Goal: Check status: Check status

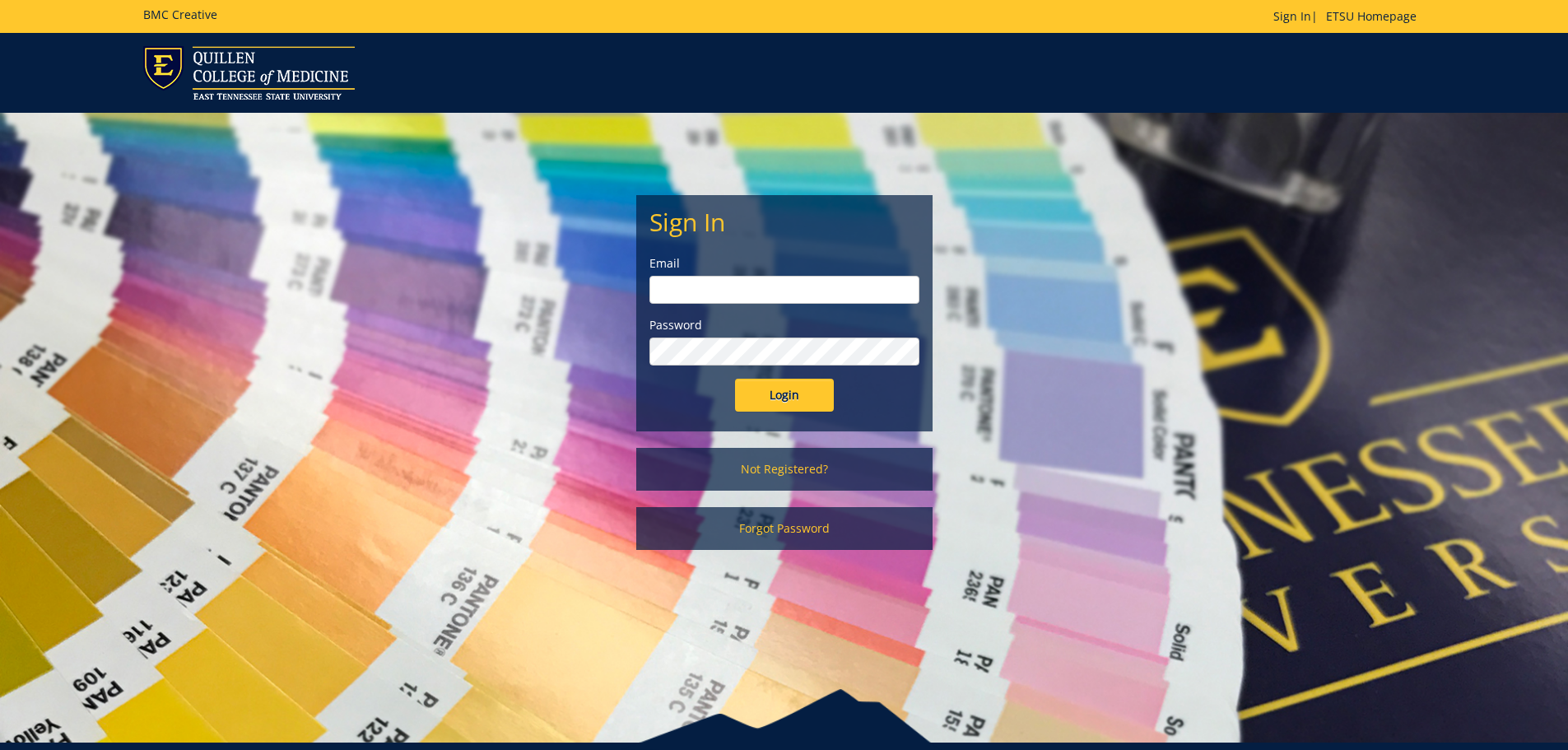
type input "[EMAIL_ADDRESS][DOMAIN_NAME]"
click at [755, 400] on input "Login" at bounding box center [784, 394] width 99 height 33
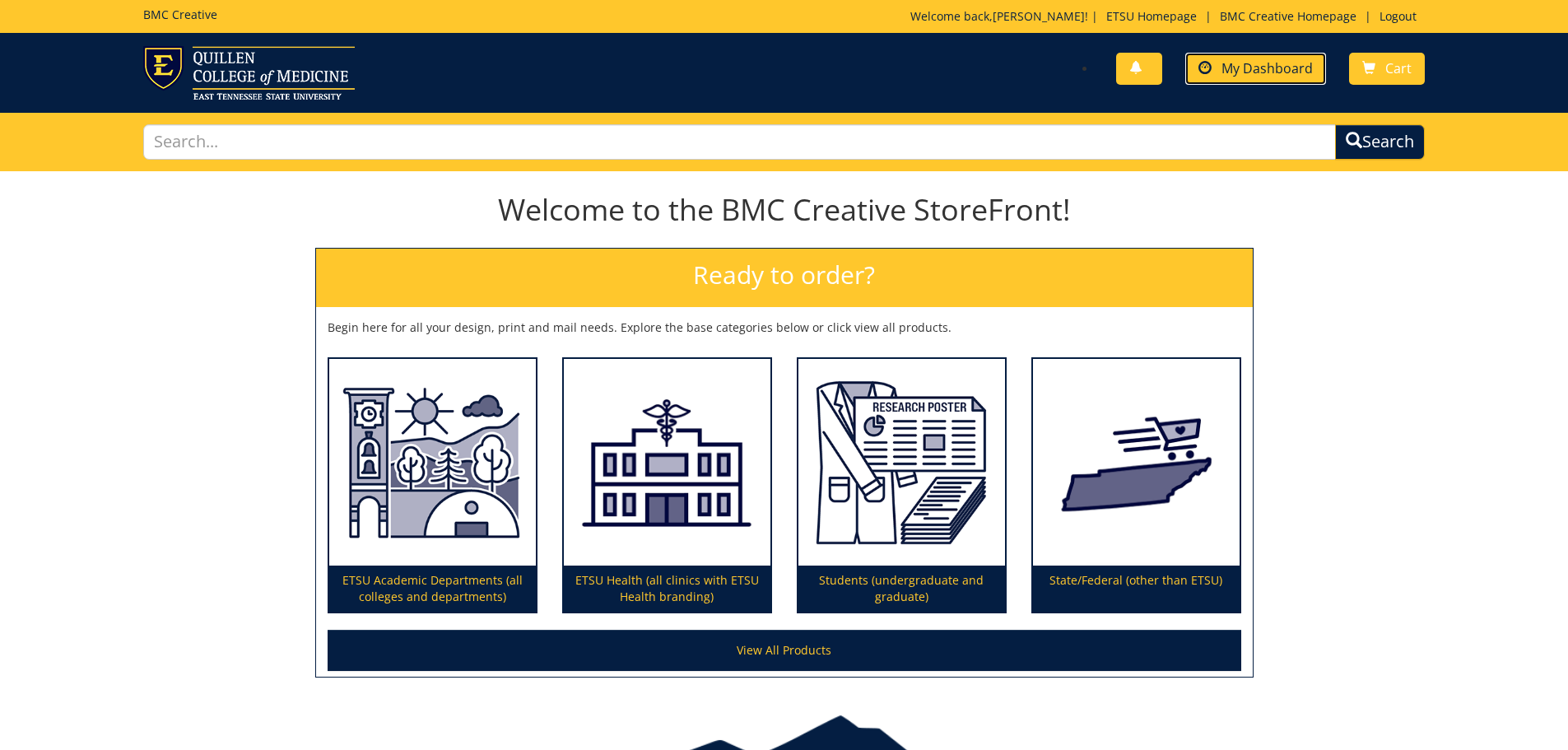
click at [1230, 65] on span "My Dashboard" at bounding box center [1267, 68] width 91 height 18
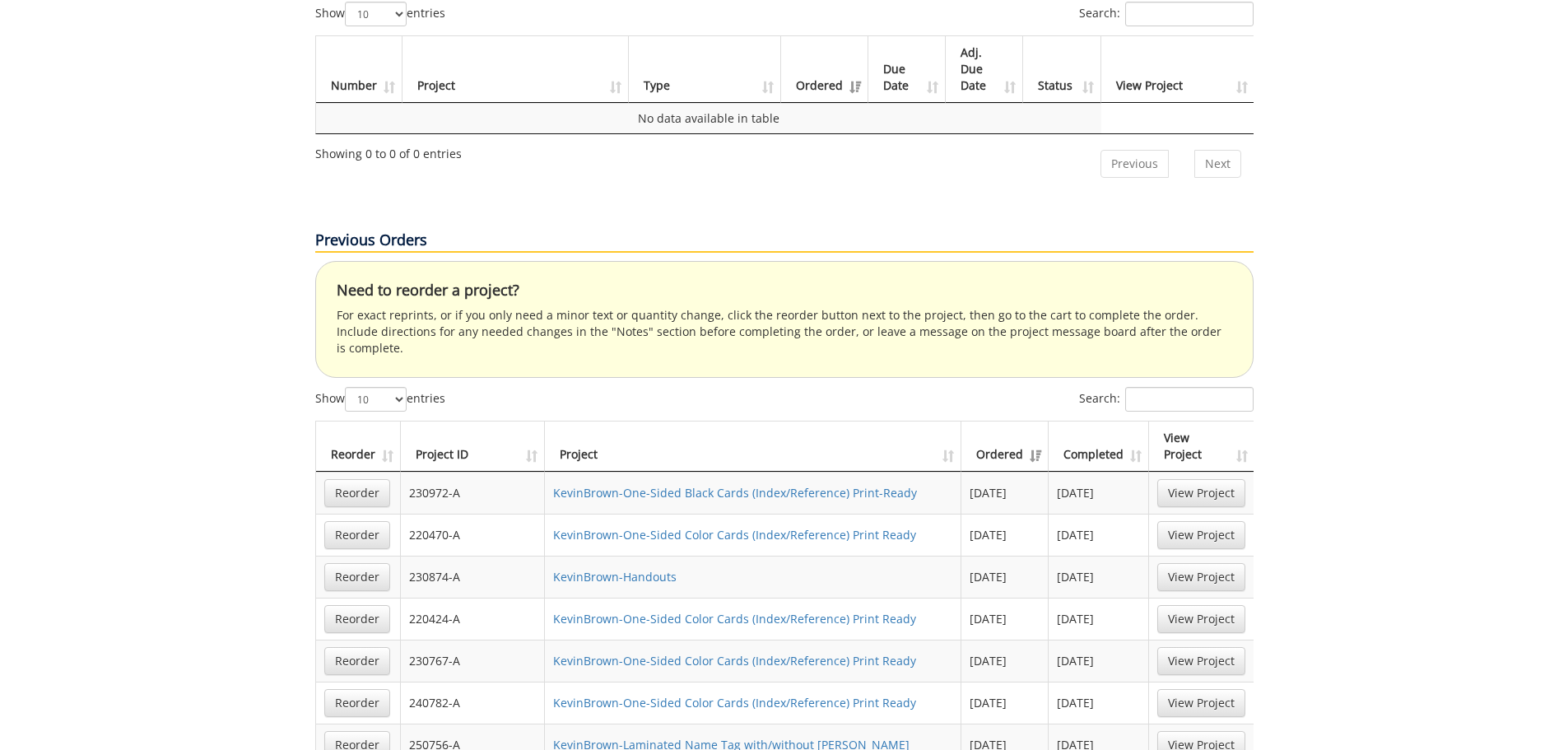
scroll to position [823, 0]
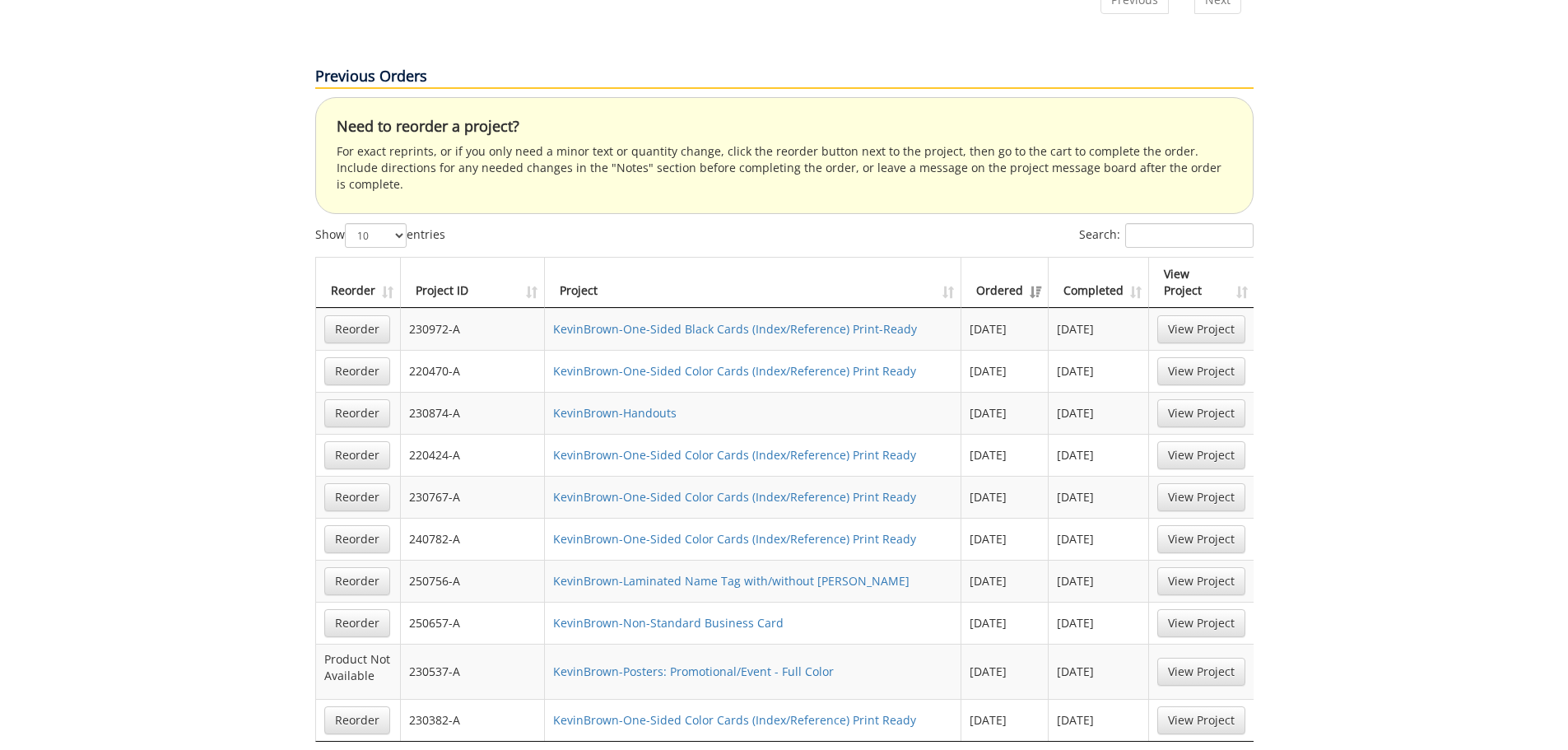
click at [1037, 257] on th "Ordered" at bounding box center [1005, 282] width 87 height 50
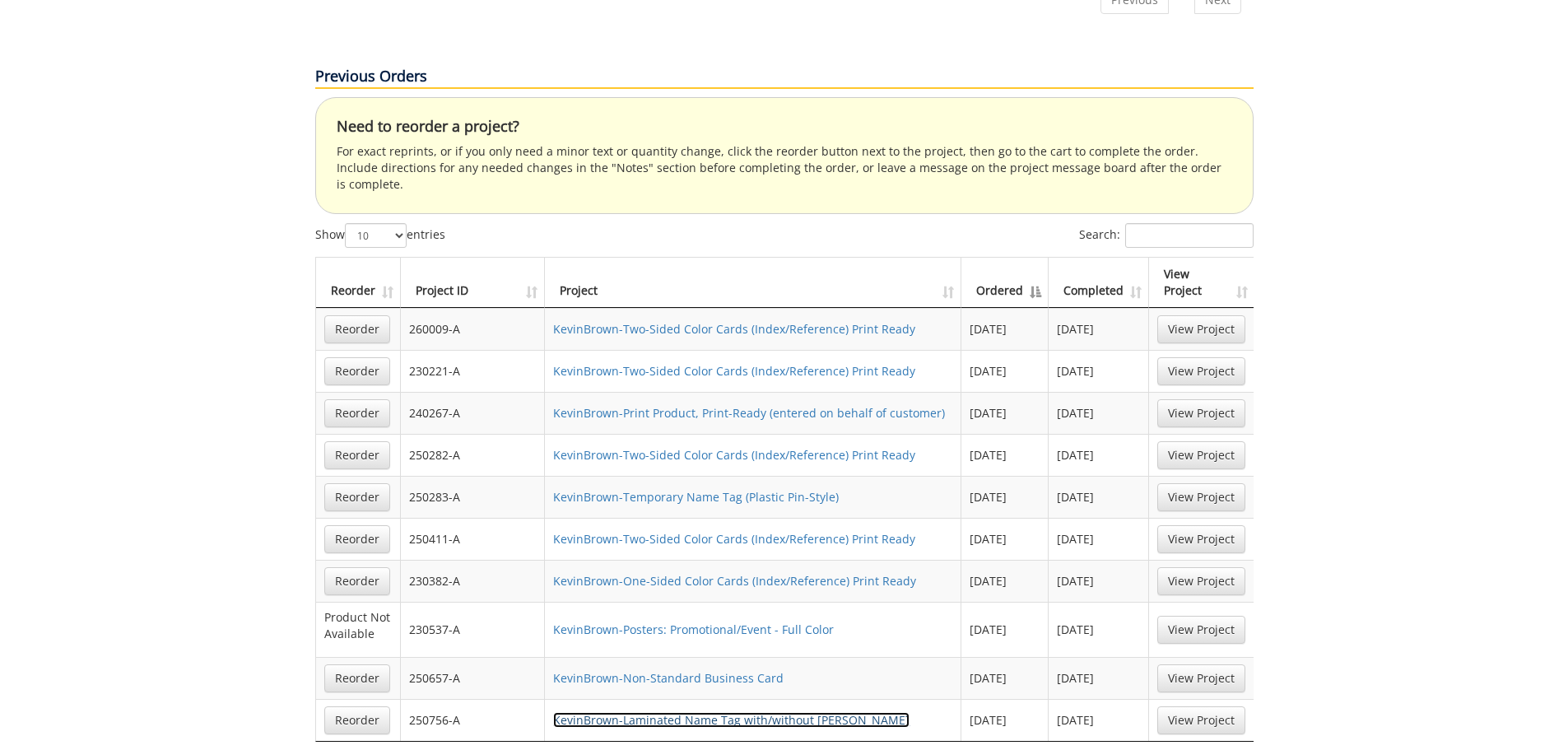
click at [665, 712] on link "KevinBrown-Laminated Name Tag with/without [PERSON_NAME]" at bounding box center [731, 720] width 356 height 15
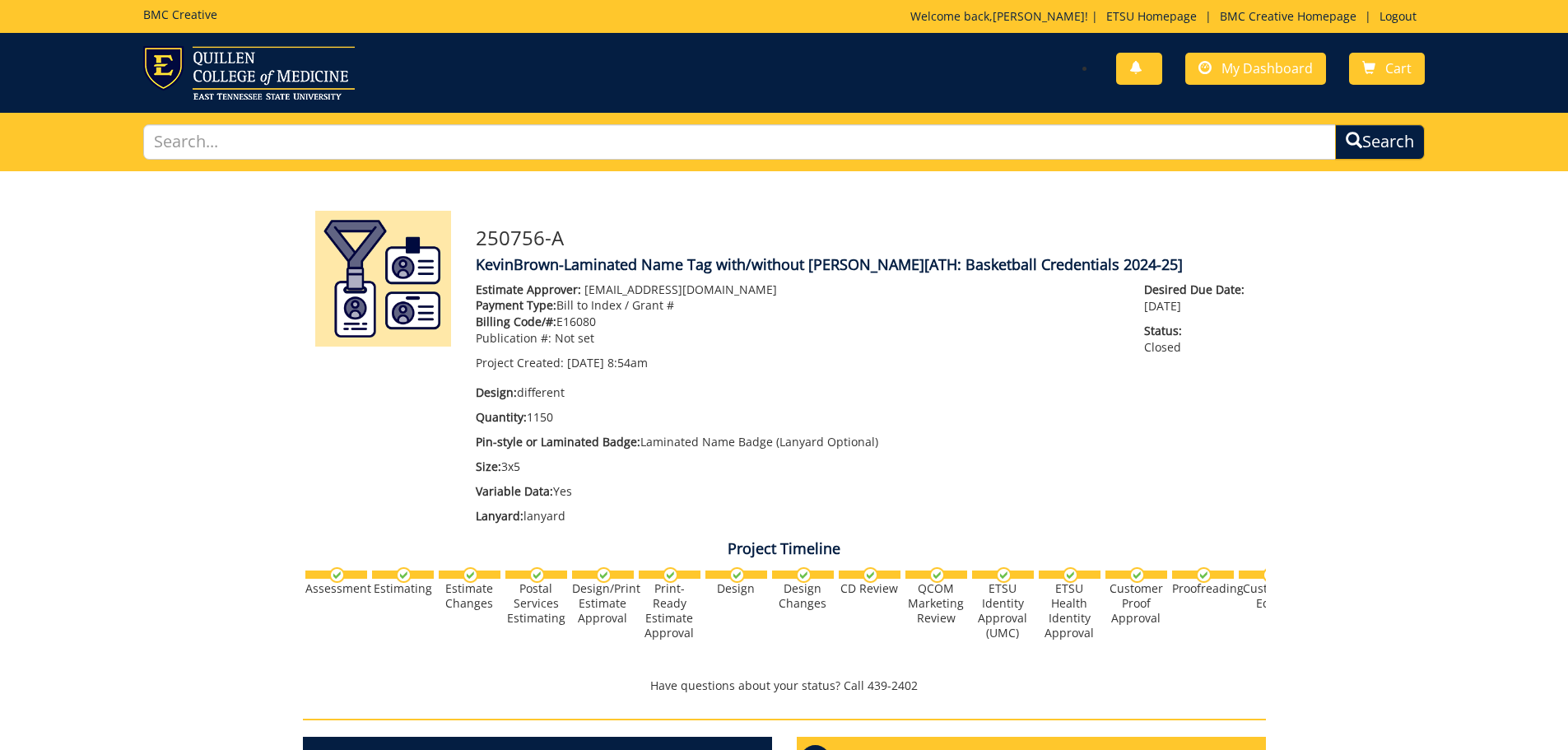
scroll to position [329, 0]
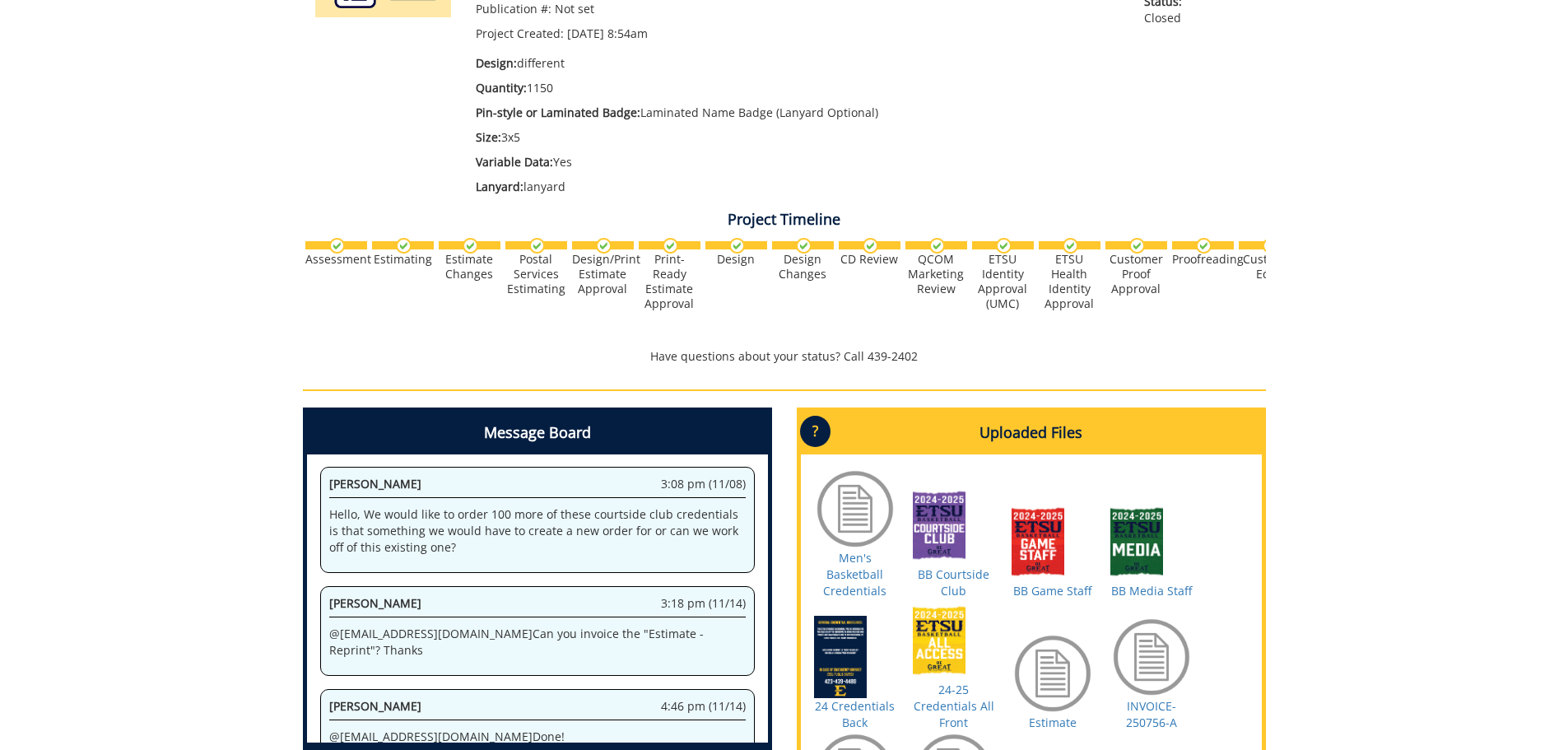
click at [962, 530] on div at bounding box center [953, 525] width 82 height 82
click at [956, 570] on link "BB Courtside Club" at bounding box center [953, 582] width 72 height 32
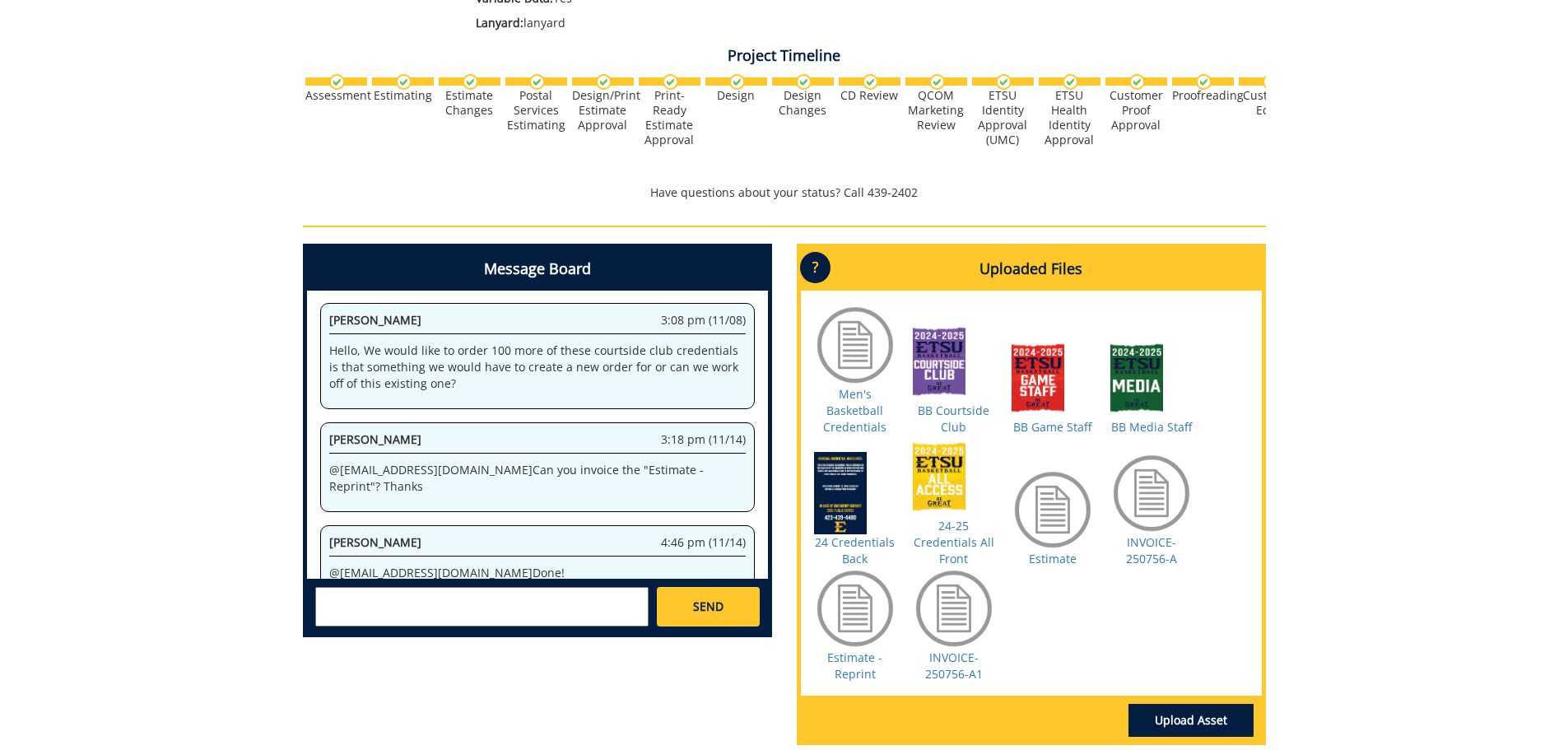
scroll to position [494, 0]
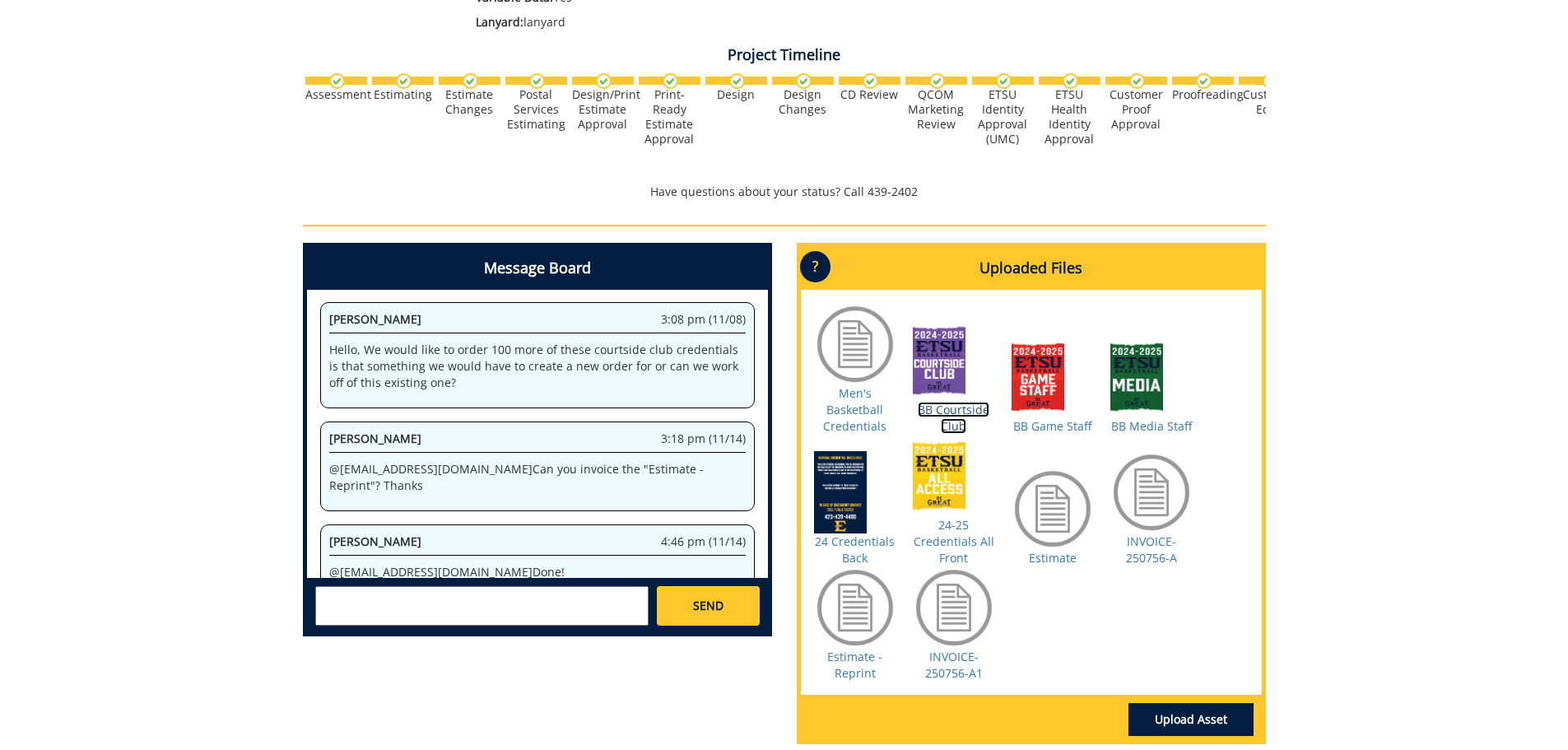
click at [957, 415] on link "BB Courtside Club" at bounding box center [953, 417] width 72 height 32
